Goal: Information Seeking & Learning: Find specific fact

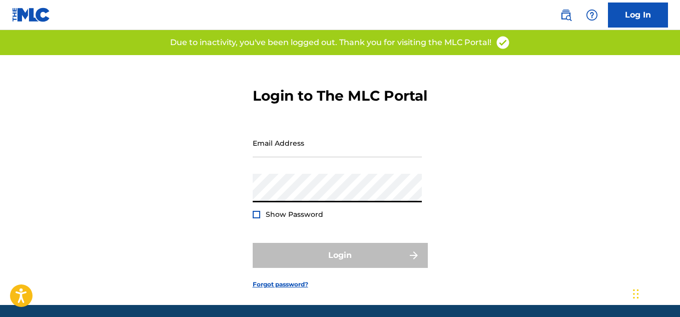
type input "[EMAIL_ADDRESS][DOMAIN_NAME]"
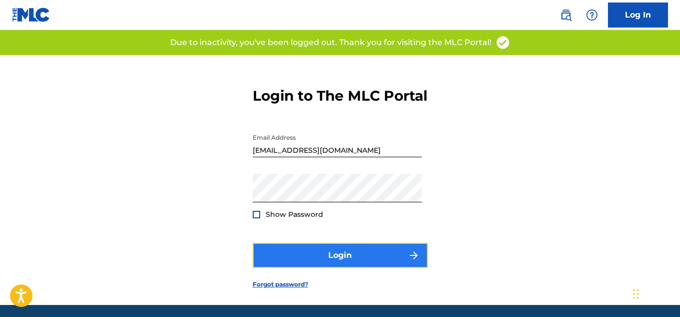
click at [292, 268] on button "Login" at bounding box center [340, 255] width 175 height 25
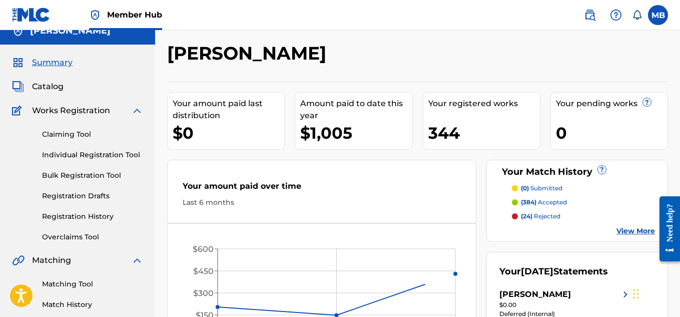
scroll to position [167, 0]
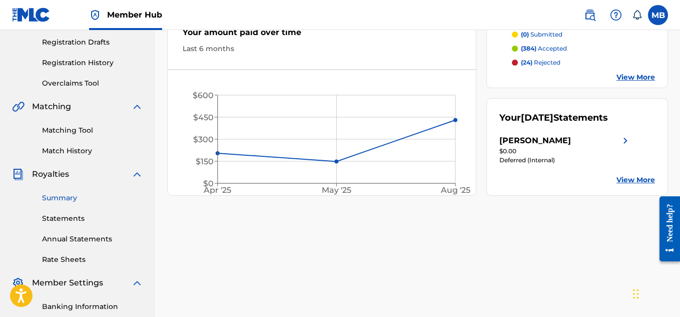
click at [70, 193] on link "Summary" at bounding box center [92, 198] width 101 height 11
click at [70, 27] on link "Bulk Registration Tool" at bounding box center [92, 22] width 101 height 11
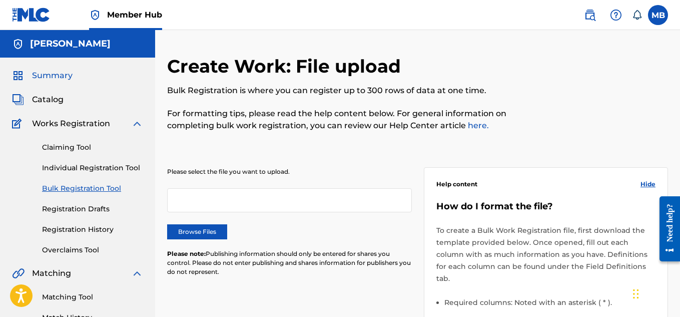
click at [55, 75] on span "Summary" at bounding box center [52, 76] width 41 height 12
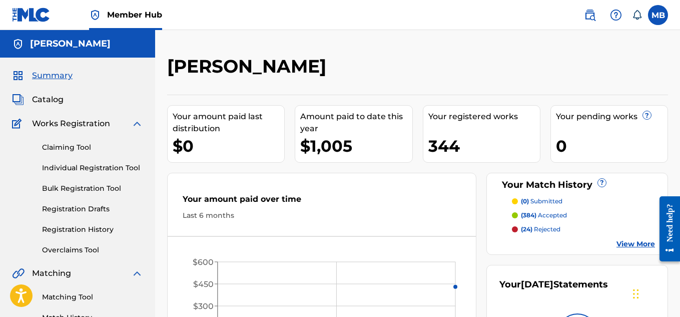
click at [34, 20] on img at bounding box center [31, 15] width 39 height 15
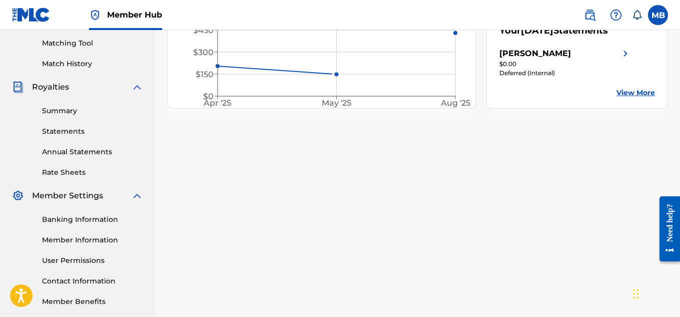
scroll to position [304, 0]
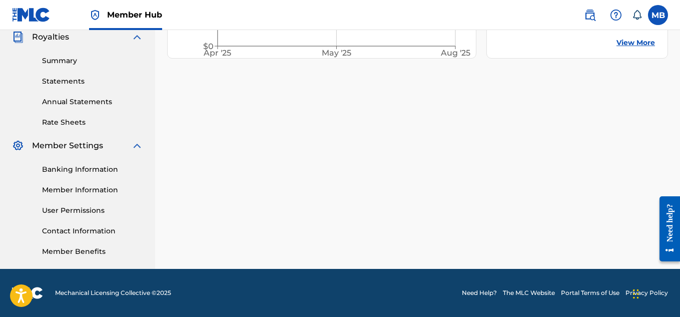
click at [513, 290] on link "The MLC Website" at bounding box center [529, 292] width 52 height 9
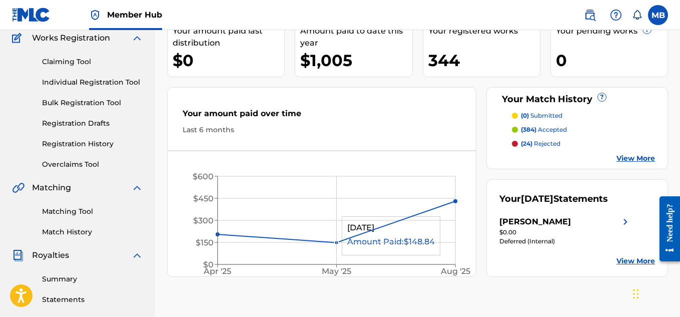
scroll to position [0, 0]
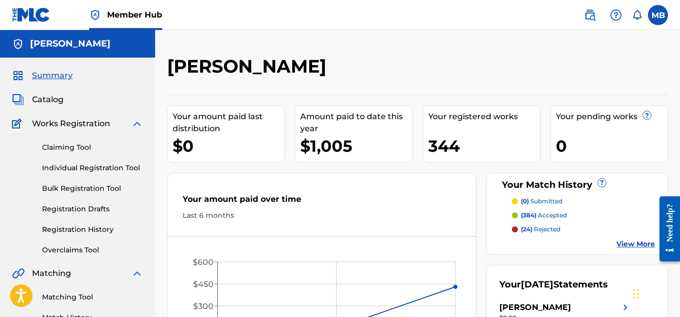
click at [68, 72] on span "Summary" at bounding box center [52, 76] width 41 height 12
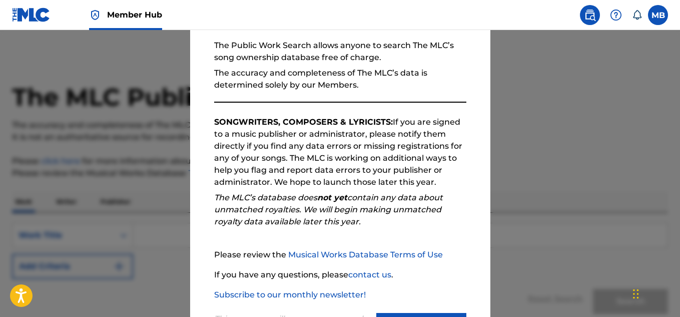
scroll to position [141, 0]
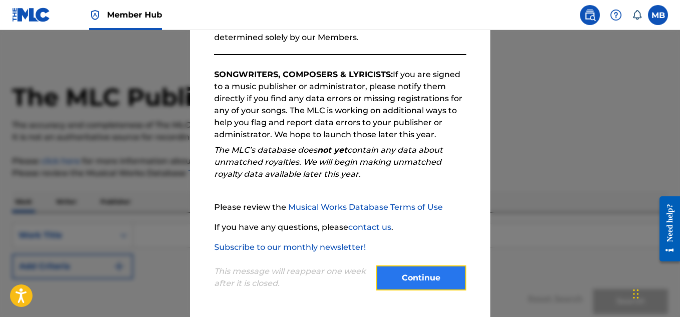
click at [403, 279] on button "Continue" at bounding box center [421, 277] width 90 height 25
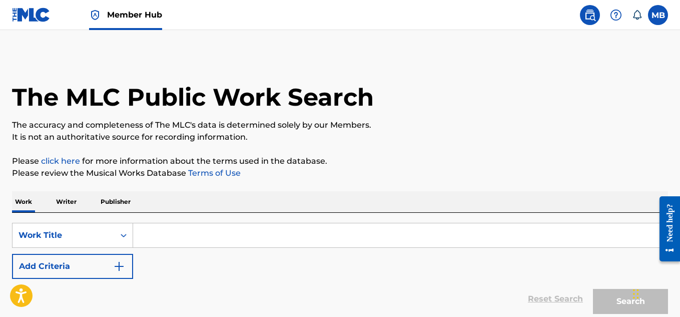
scroll to position [87, 0]
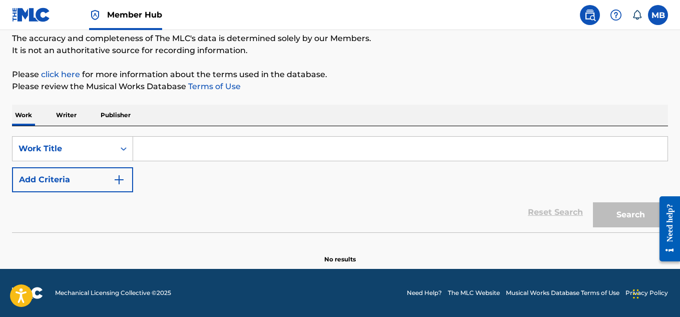
paste input "Road to Slovakia Mountains"
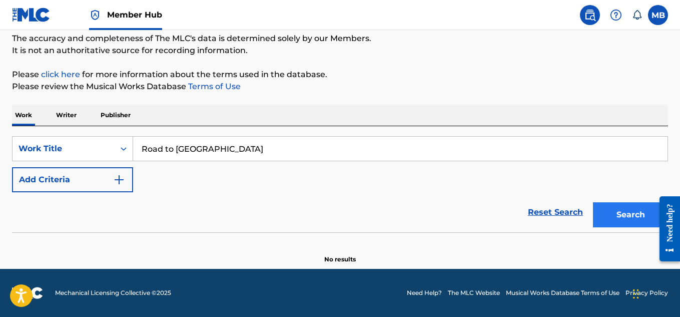
type input "Road to Slovakia Mountains"
click at [635, 221] on button "Search" at bounding box center [630, 214] width 75 height 25
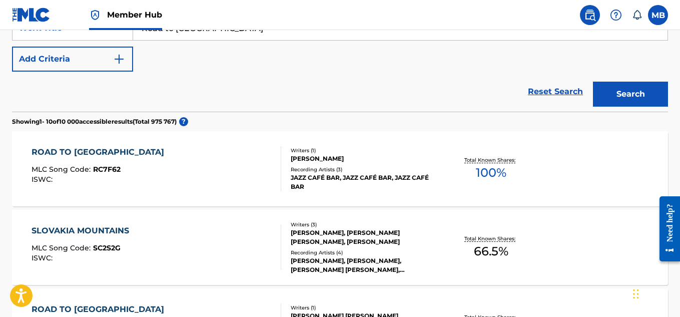
scroll to position [253, 0]
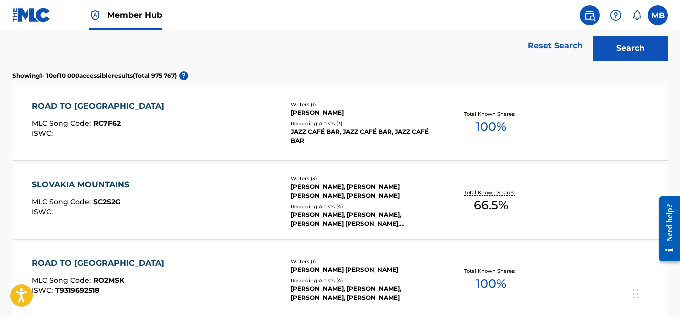
click at [351, 131] on div "JAZZ CAFÉ BAR, JAZZ CAFÉ BAR, JAZZ CAFÉ BAR" at bounding box center [364, 136] width 146 height 18
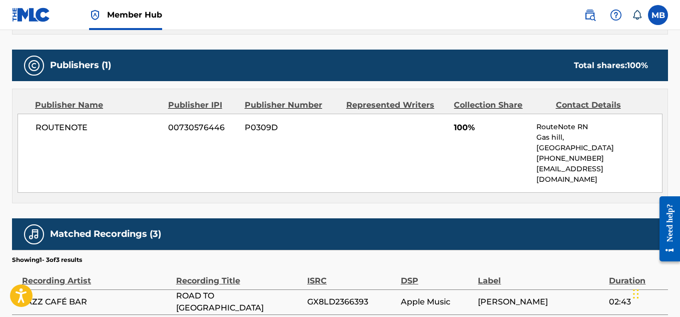
scroll to position [500, 0]
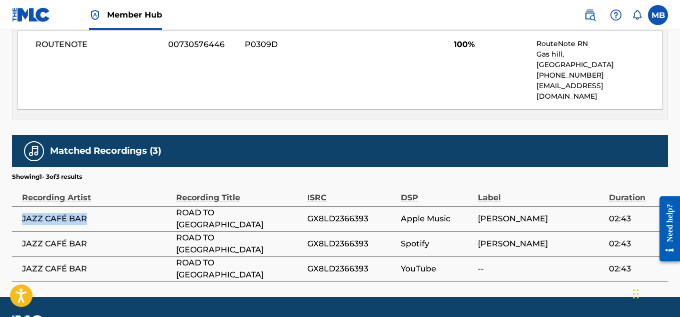
drag, startPoint x: 96, startPoint y: 208, endPoint x: 21, endPoint y: 207, distance: 75.0
click at [21, 207] on td "JAZZ CAFÉ BAR" at bounding box center [94, 218] width 164 height 25
copy span "JAZZ CAFÉ BAR"
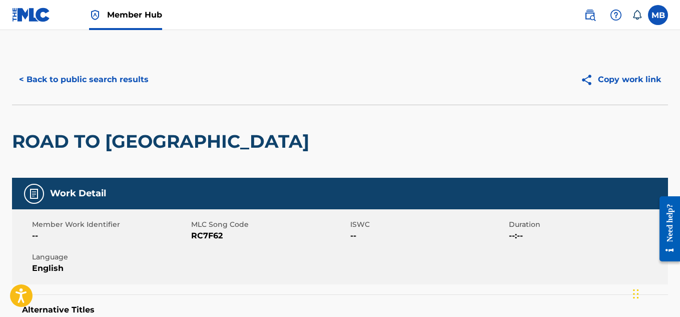
scroll to position [0, 0]
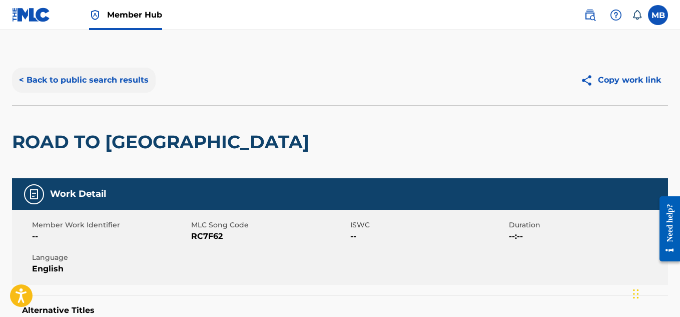
click at [79, 76] on button "< Back to public search results" at bounding box center [84, 80] width 144 height 25
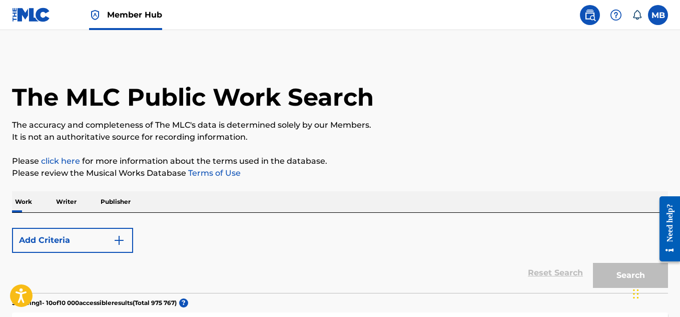
scroll to position [279, 0]
